Goal: Task Accomplishment & Management: Manage account settings

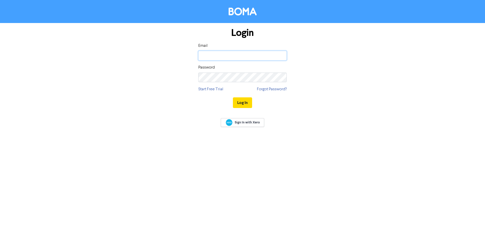
type input "[PERSON_NAME][EMAIL_ADDRESS][PERSON_NAME][DOMAIN_NAME]"
click at [357, 130] on div "Sign In with Xero" at bounding box center [242, 123] width 485 height 20
click at [240, 104] on button "Log In" at bounding box center [242, 102] width 19 height 11
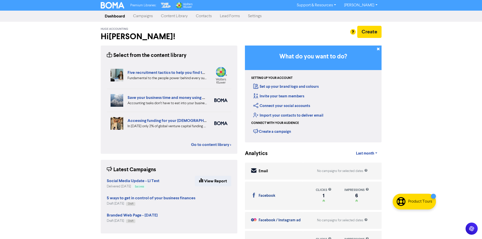
click at [147, 15] on link "Campaigns" at bounding box center [143, 16] width 28 height 10
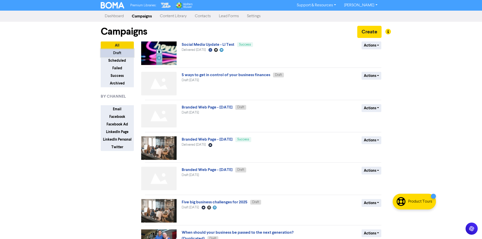
click at [116, 56] on button "Draft" at bounding box center [117, 53] width 33 height 8
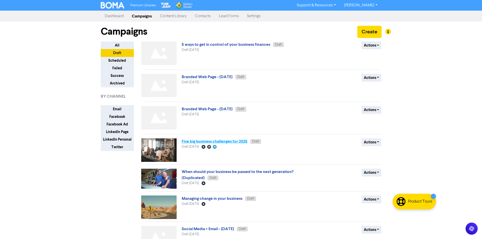
click at [236, 143] on link "Five big business challenges for 2025" at bounding box center [215, 141] width 66 height 5
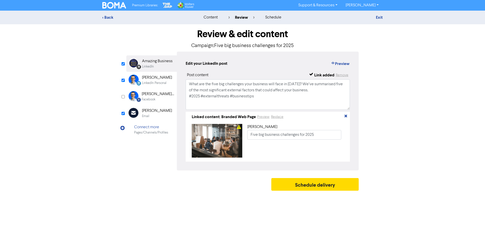
click at [150, 113] on div "[PERSON_NAME]" at bounding box center [157, 111] width 30 height 6
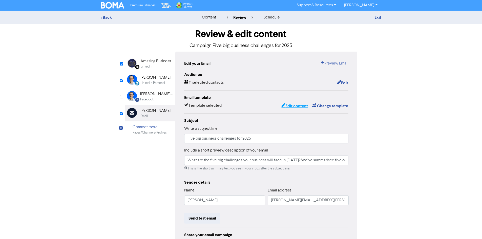
click at [284, 106] on button "Edit content" at bounding box center [294, 106] width 27 height 7
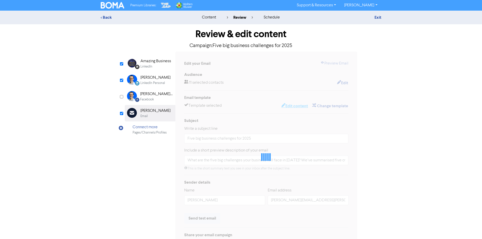
type input "What are the five big challenges your business will face in [DATE]? We’ve summa…"
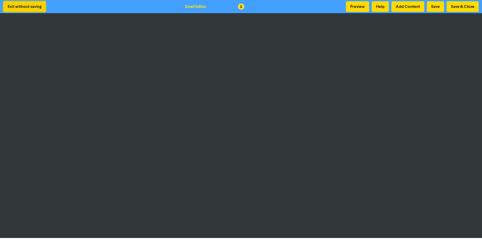
click at [39, 6] on button "Exit without saving" at bounding box center [24, 6] width 42 height 11
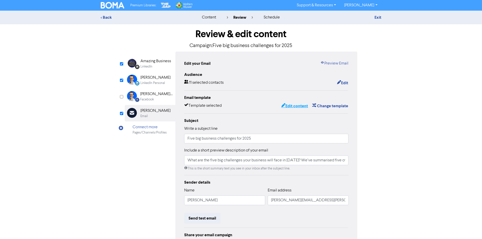
click at [287, 105] on button "Edit content" at bounding box center [294, 106] width 27 height 7
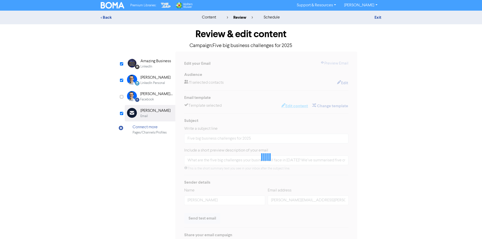
type input "What are the five big challenges your business will face in [DATE]? We’ve summa…"
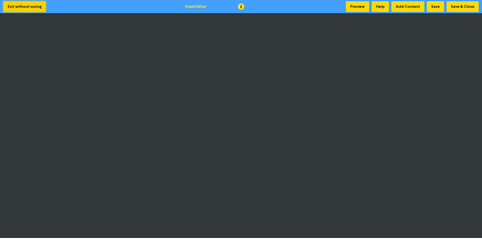
click at [34, 6] on button "Exit without saving" at bounding box center [24, 6] width 42 height 11
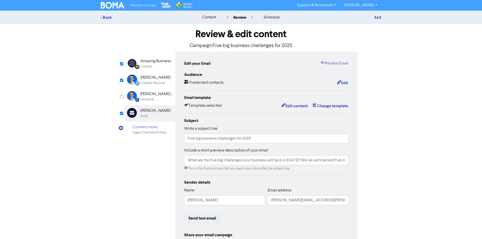
type input "What are the five big challenges your business will face in [DATE]? We’ve summa…"
